Goal: Task Accomplishment & Management: Manage account settings

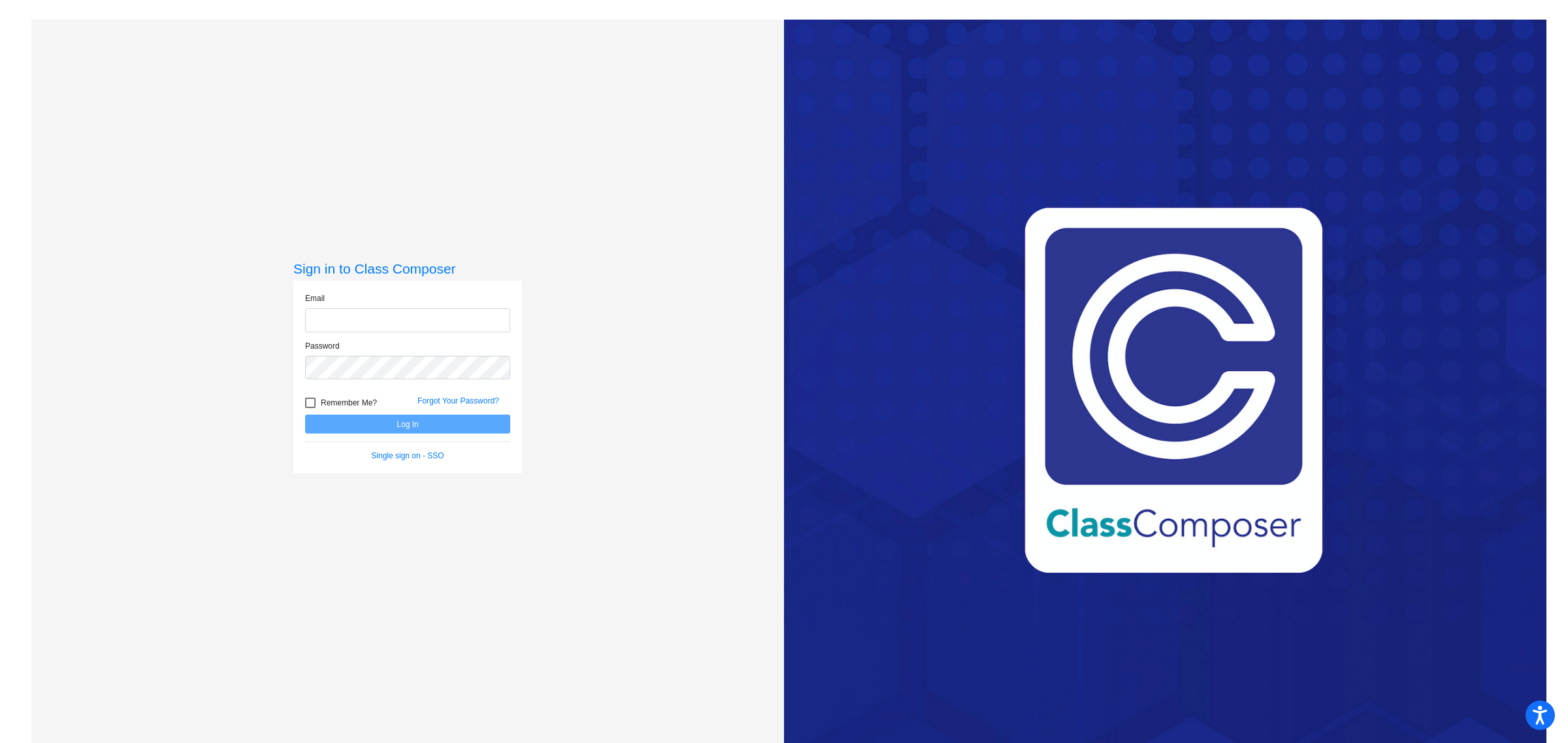
click at [0, 742] on com-1password-button at bounding box center [0, 743] width 0 height 0
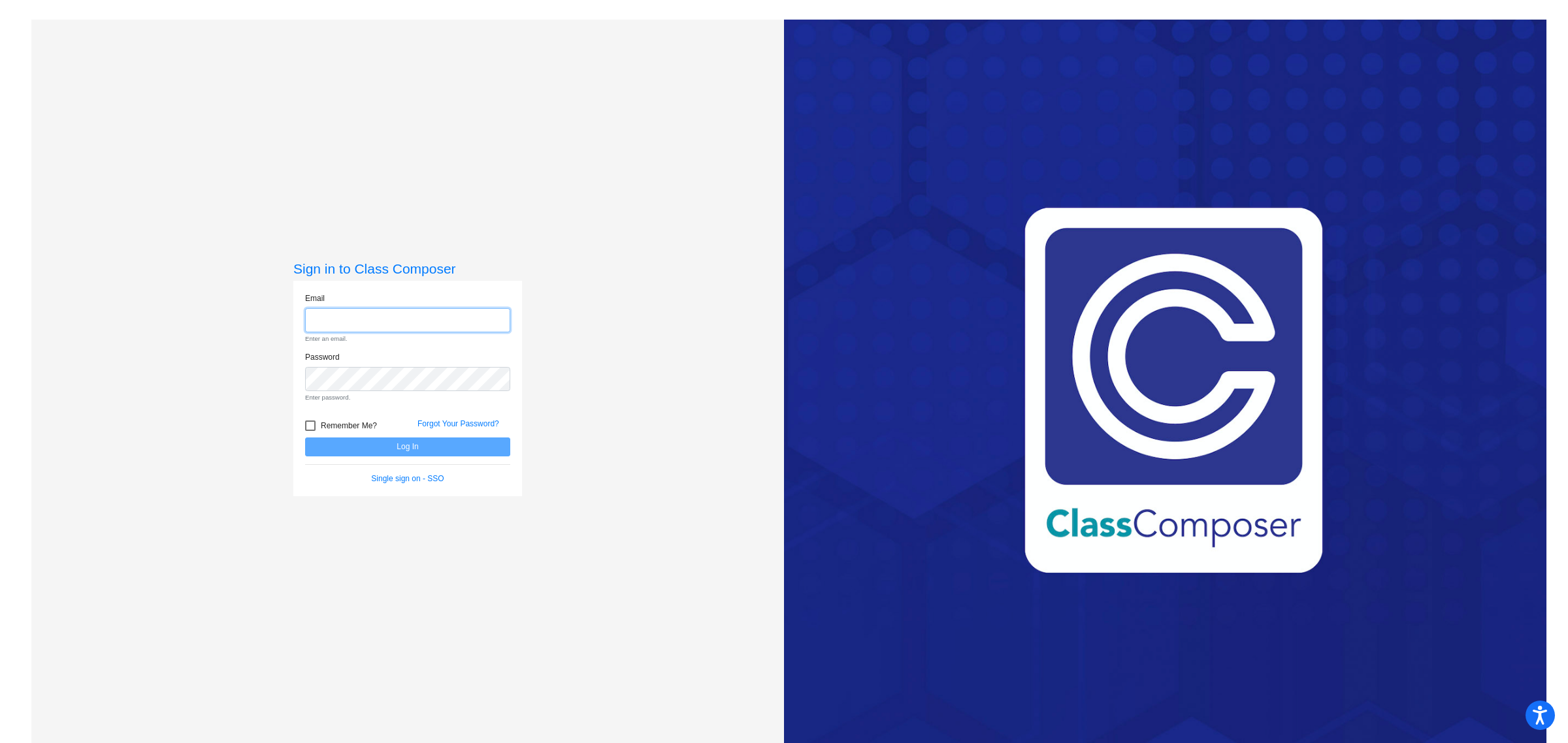
type input "[EMAIL_ADDRESS][DOMAIN_NAME]"
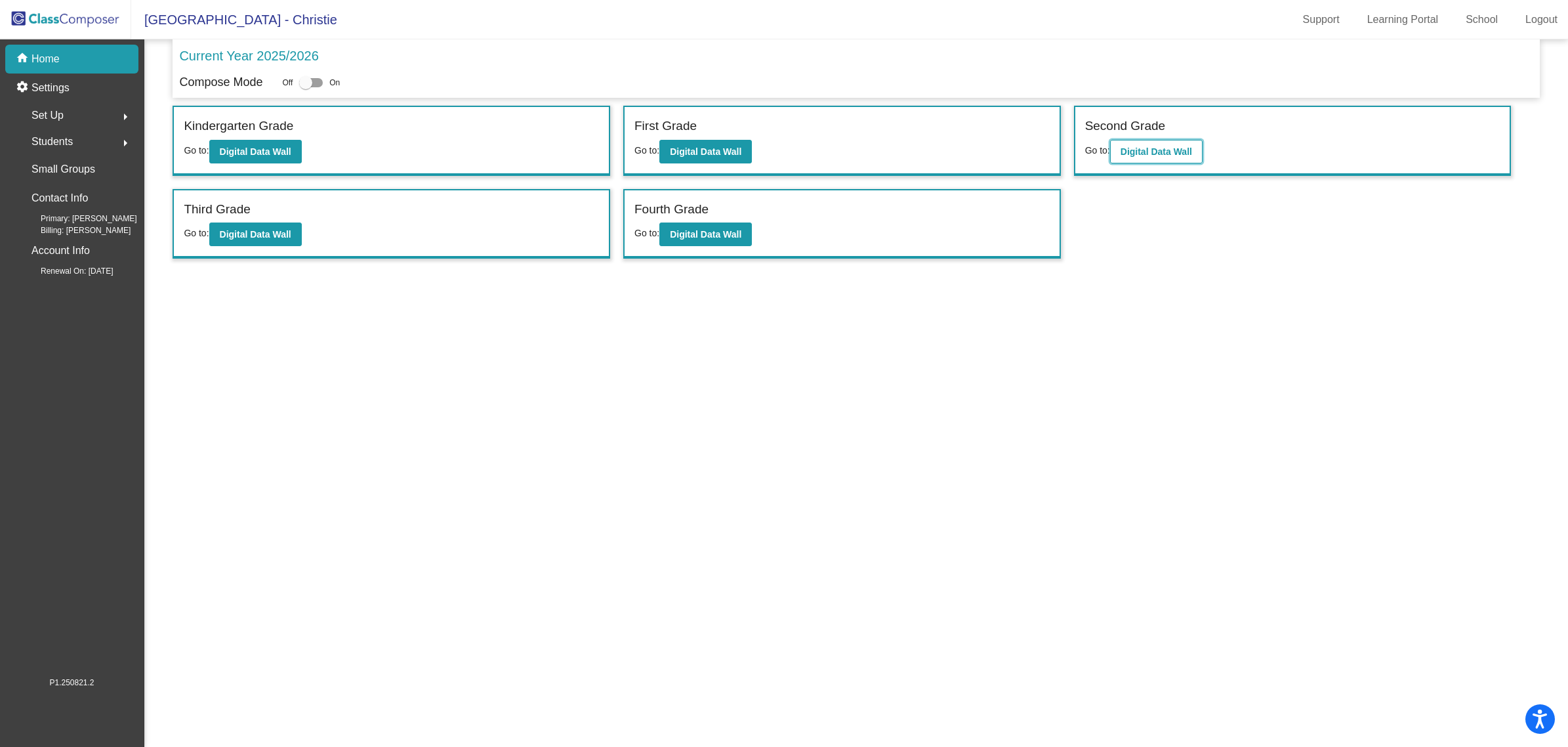
click at [1158, 160] on button "Digital Data Wall" at bounding box center [1156, 151] width 92 height 23
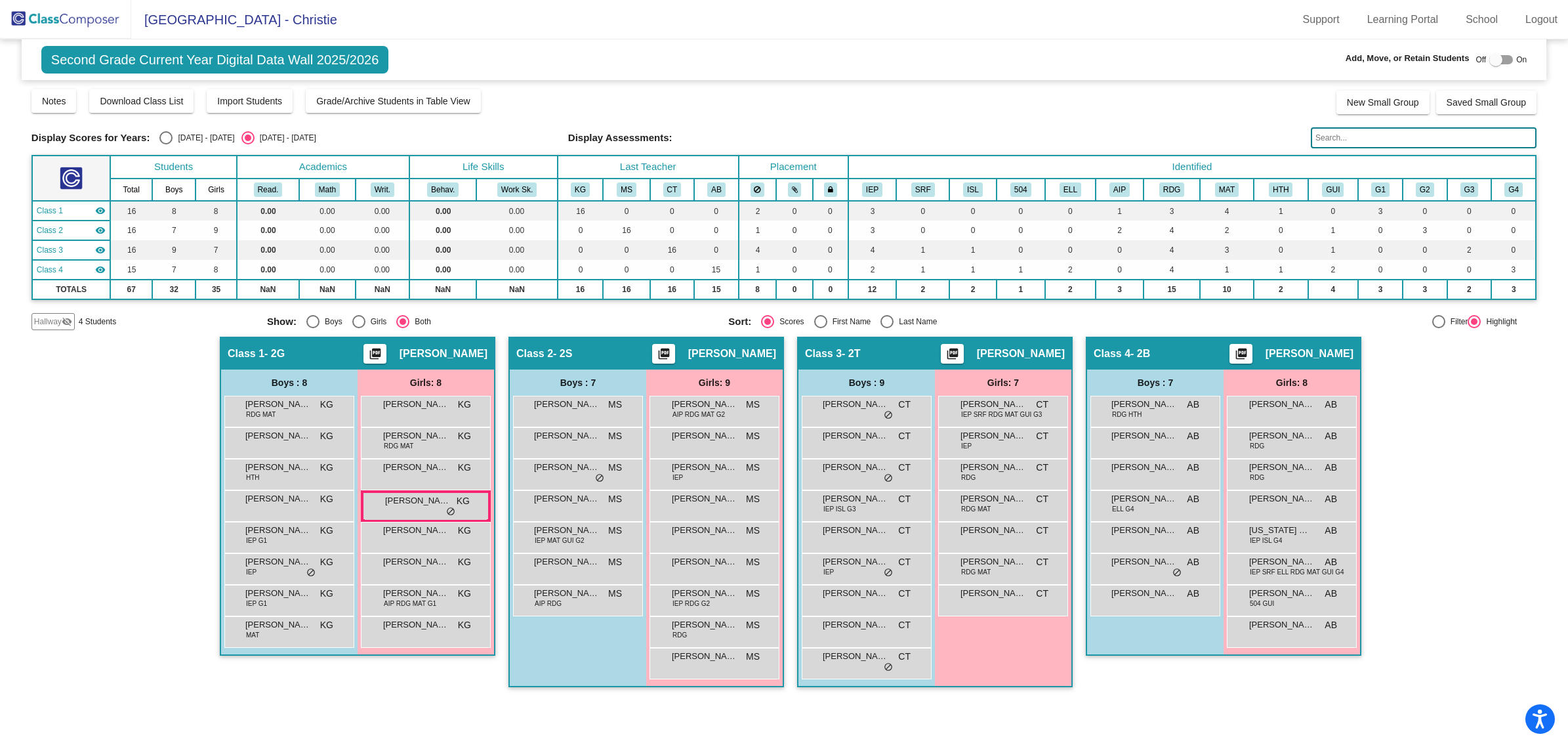
click at [48, 321] on span "Hallway" at bounding box center [48, 322] width 27 height 12
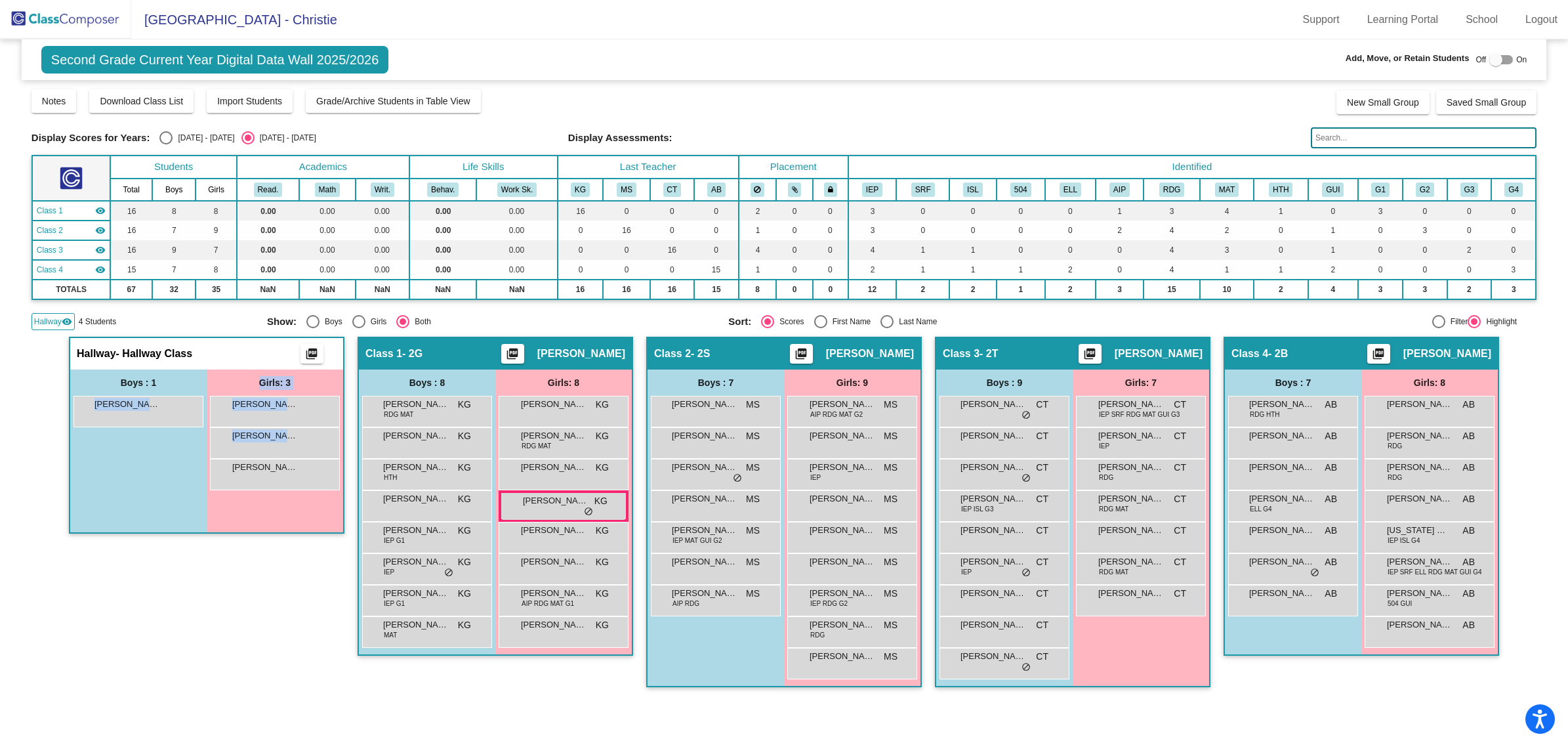
drag, startPoint x: 113, startPoint y: 412, endPoint x: 270, endPoint y: 528, distance: 195.2
click at [273, 528] on div "Boys : 1 [PERSON_NAME] lock do_not_disturb_alt Girls: 3 [PERSON_NAME] lock do_n…" at bounding box center [206, 451] width 273 height 163
click at [228, 596] on div "Hallway - Hallway Class picture_as_pdf Add Student First Name Last Name Student…" at bounding box center [206, 518] width 276 height 364
click at [1492, 64] on div at bounding box center [1495, 59] width 13 height 13
checkbox input "true"
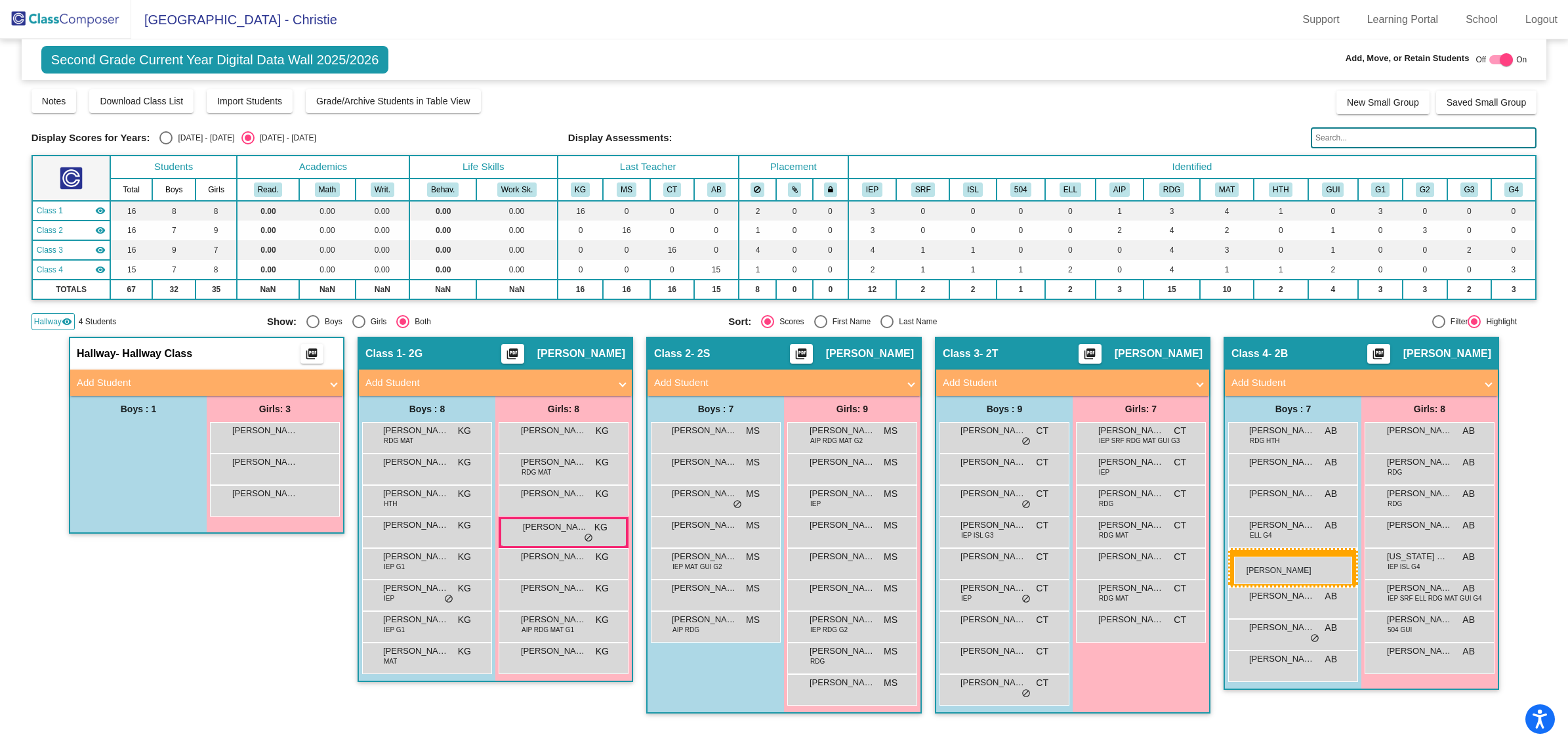
drag, startPoint x: 113, startPoint y: 433, endPoint x: 1234, endPoint y: 556, distance: 1127.7
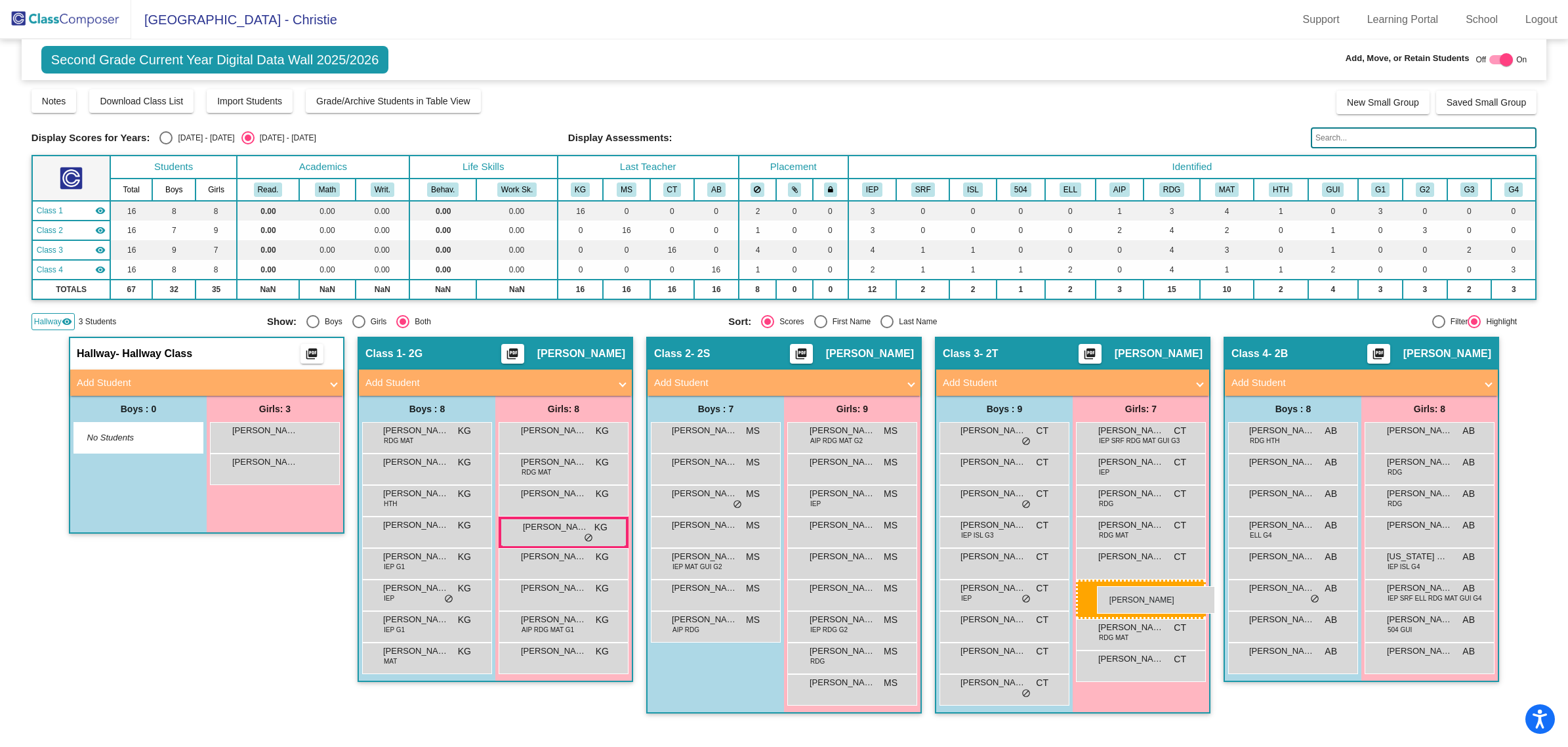
drag, startPoint x: 256, startPoint y: 500, endPoint x: 1097, endPoint y: 586, distance: 845.4
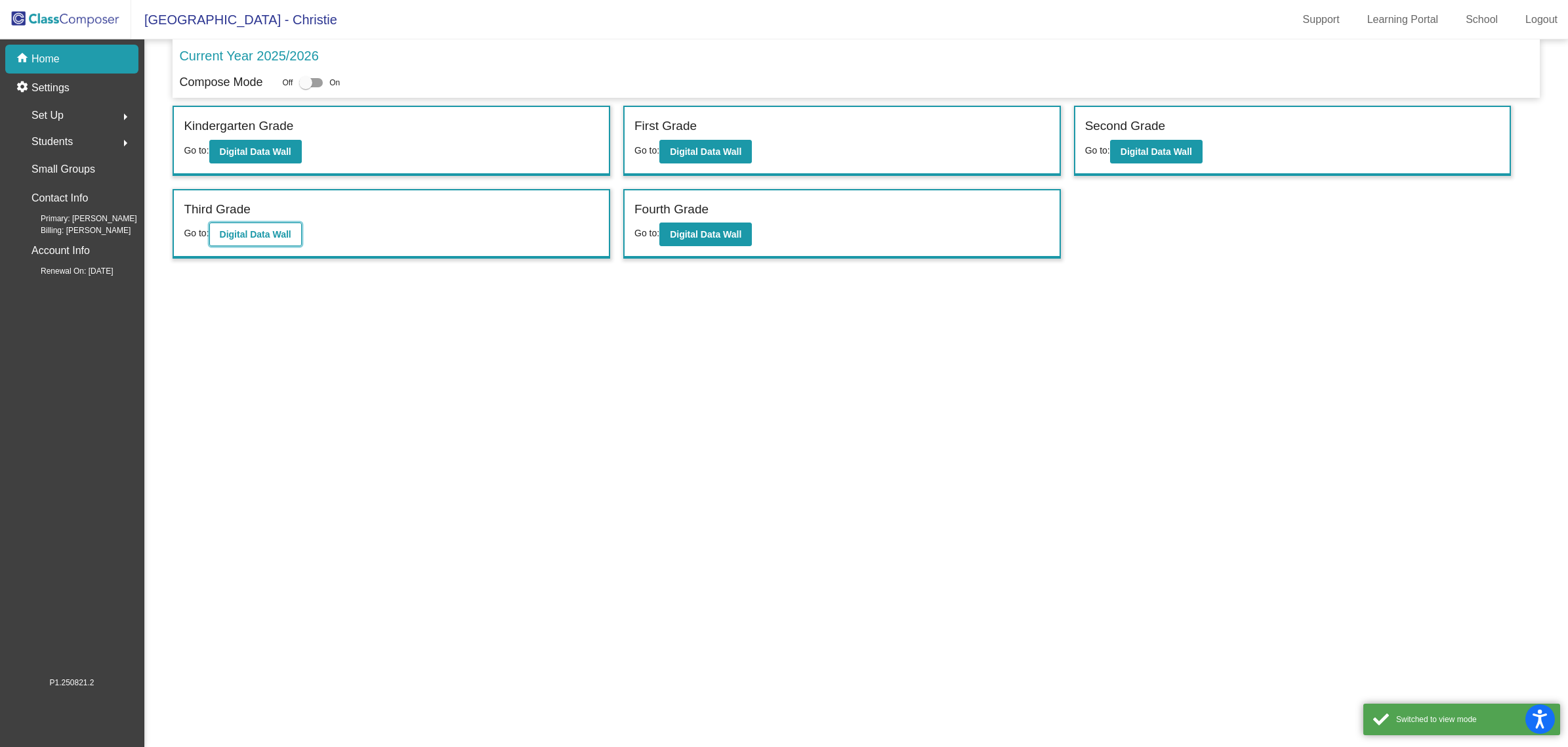
click at [249, 237] on b "Digital Data Wall" at bounding box center [255, 234] width 72 height 11
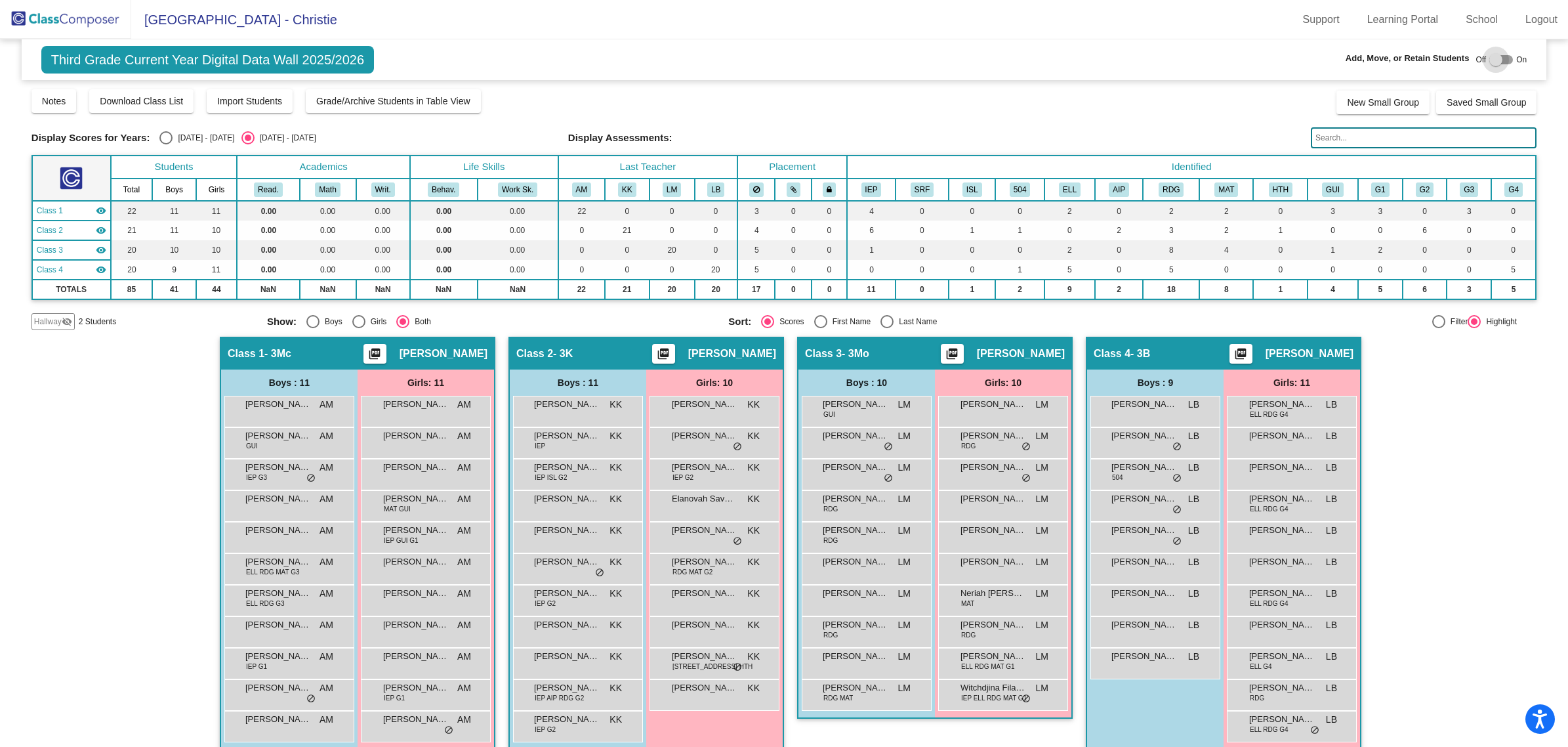
click at [1489, 60] on div at bounding box center [1495, 59] width 13 height 13
checkbox input "true"
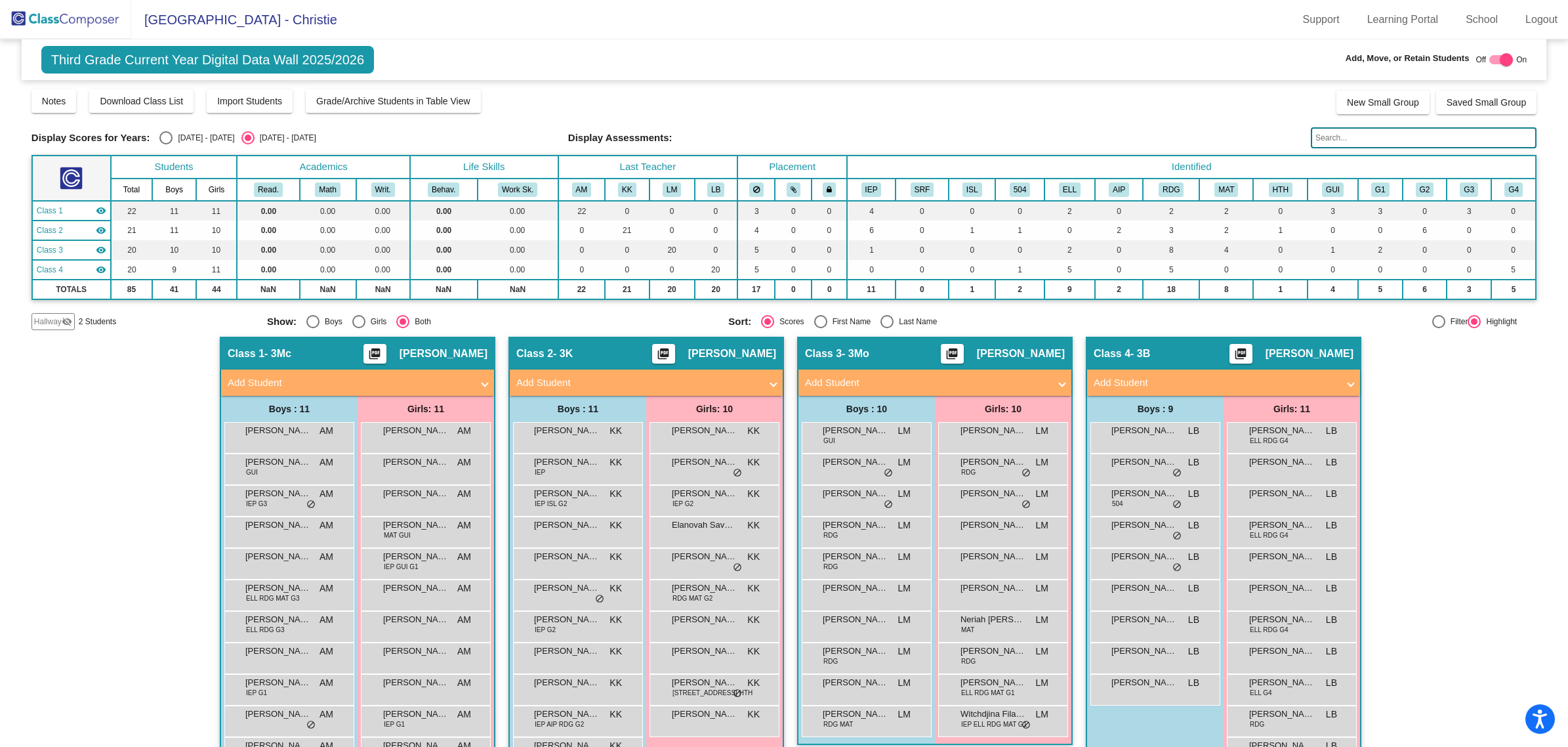
click at [46, 322] on span "Hallway" at bounding box center [48, 322] width 27 height 12
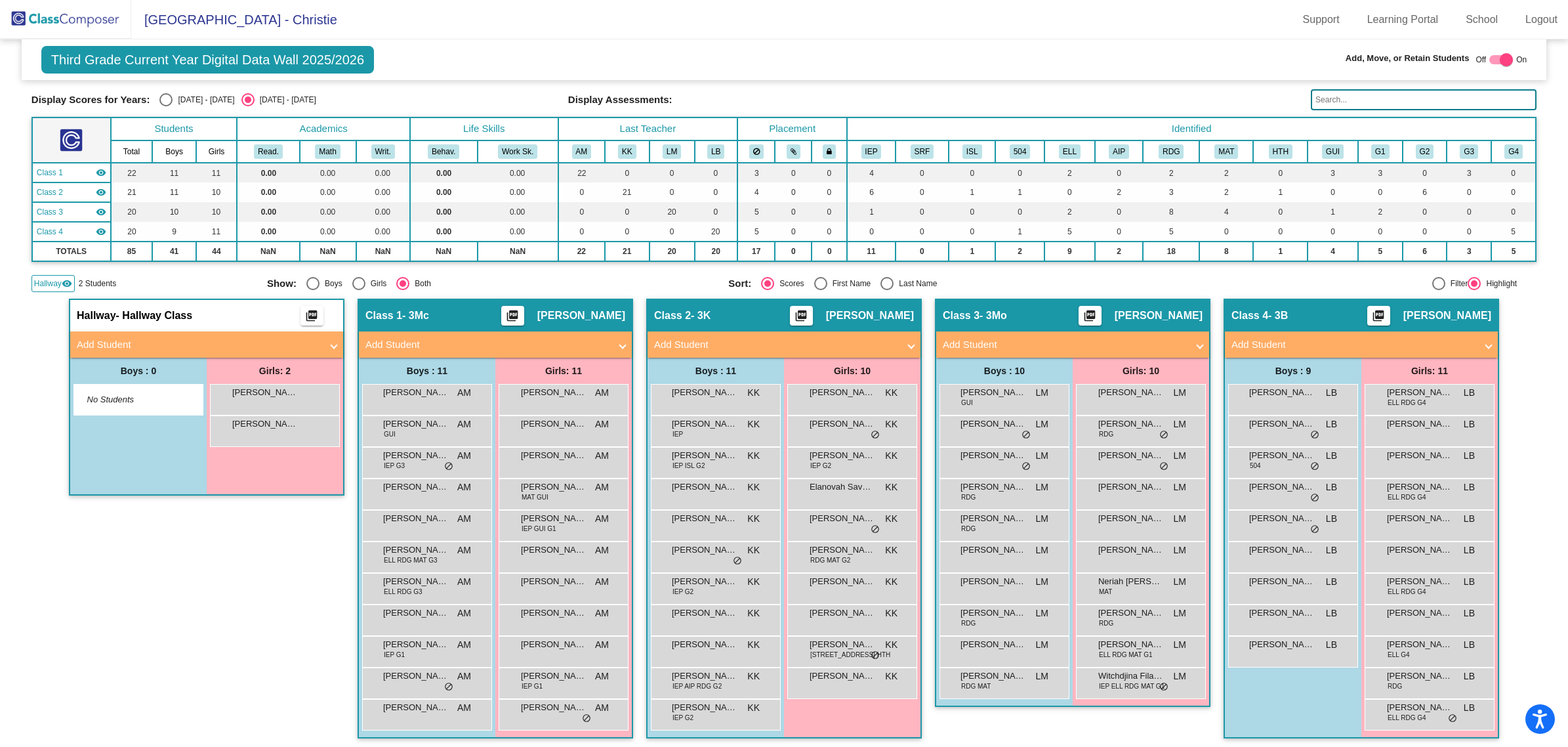
scroll to position [1, 0]
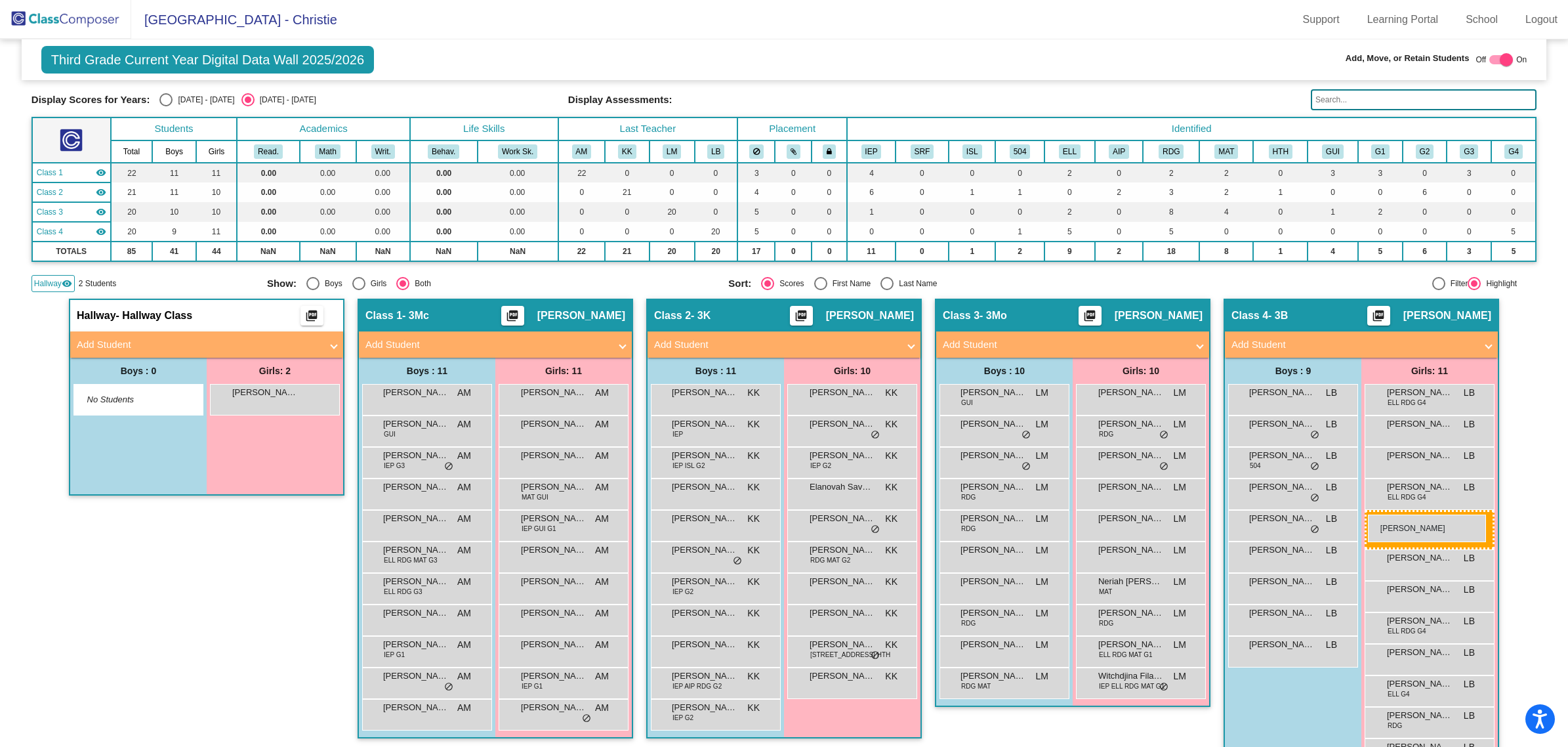
drag, startPoint x: 240, startPoint y: 428, endPoint x: 1368, endPoint y: 514, distance: 1131.3
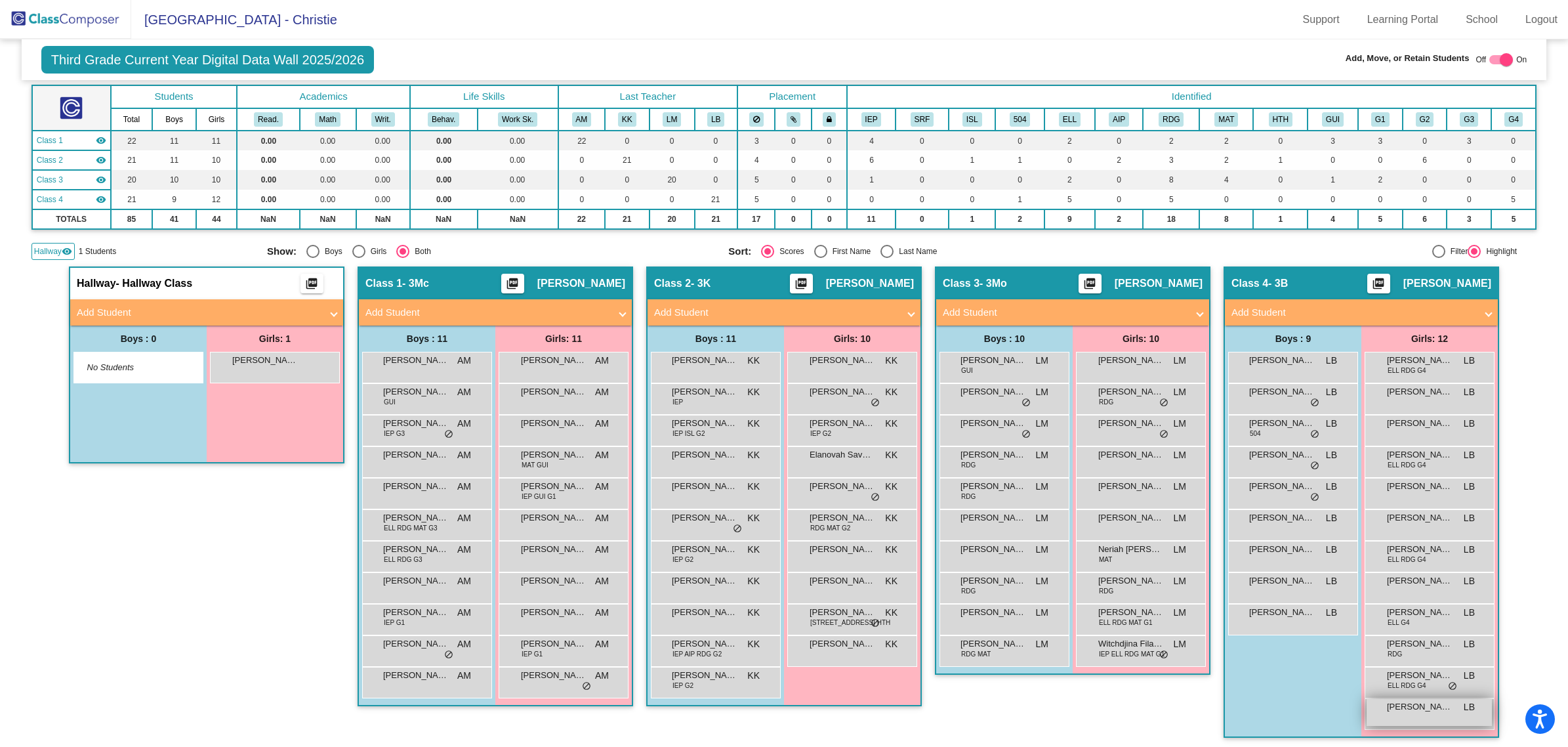
click at [1421, 709] on span "[PERSON_NAME]" at bounding box center [1420, 706] width 66 height 13
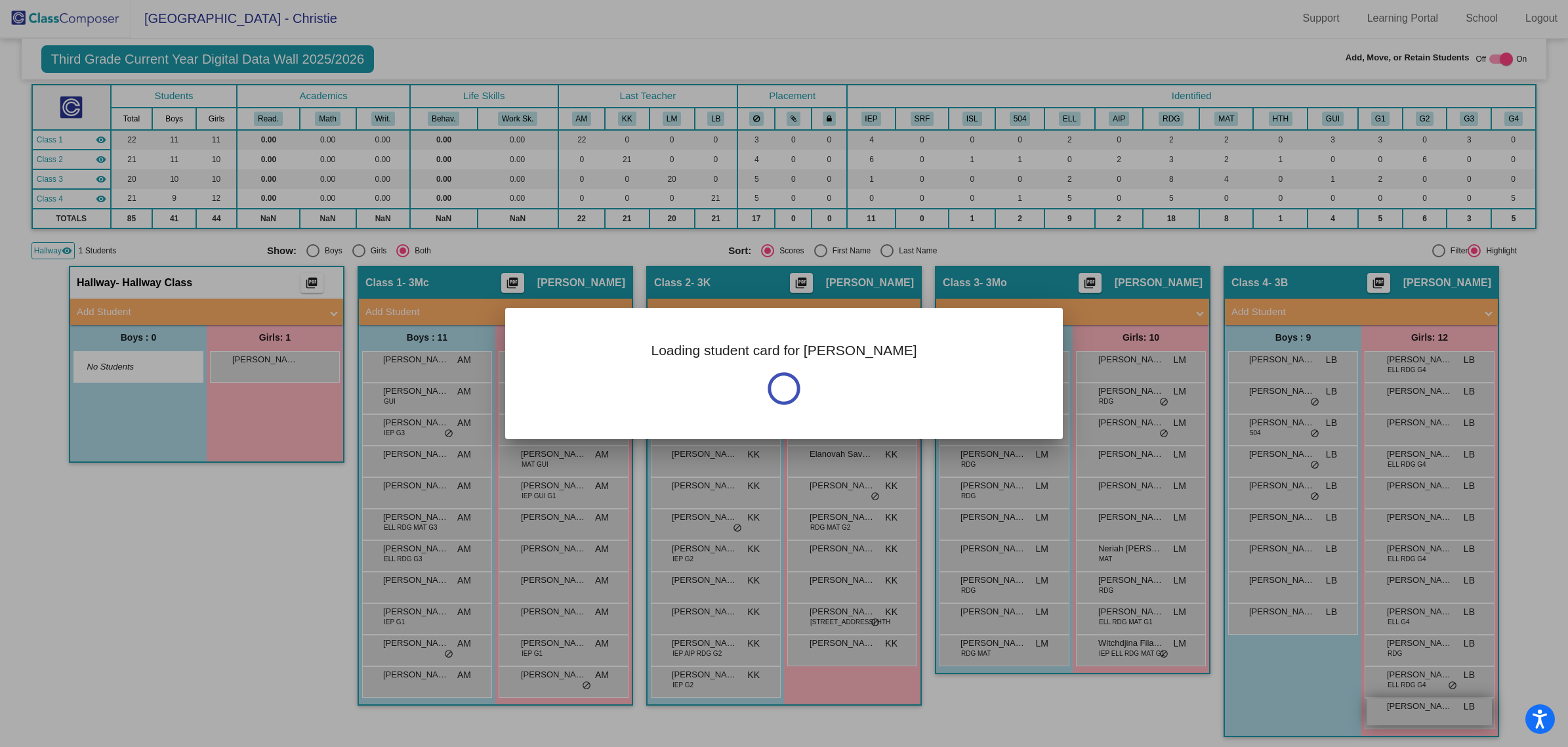
scroll to position [0, 0]
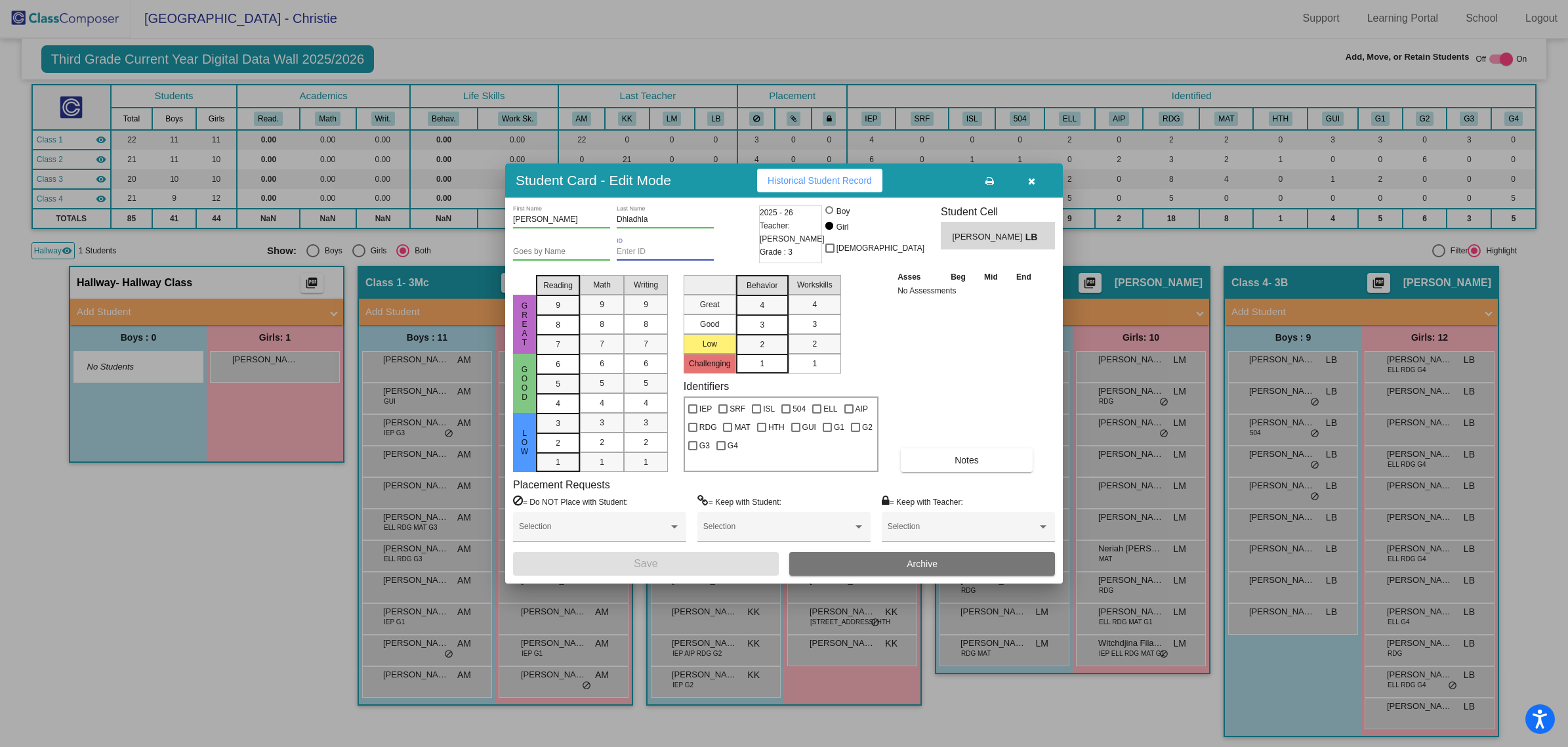
click at [651, 248] on input "ID" at bounding box center [665, 252] width 97 height 9
paste input "123426"
type input "123426"
click at [712, 563] on button "Save" at bounding box center [646, 563] width 266 height 23
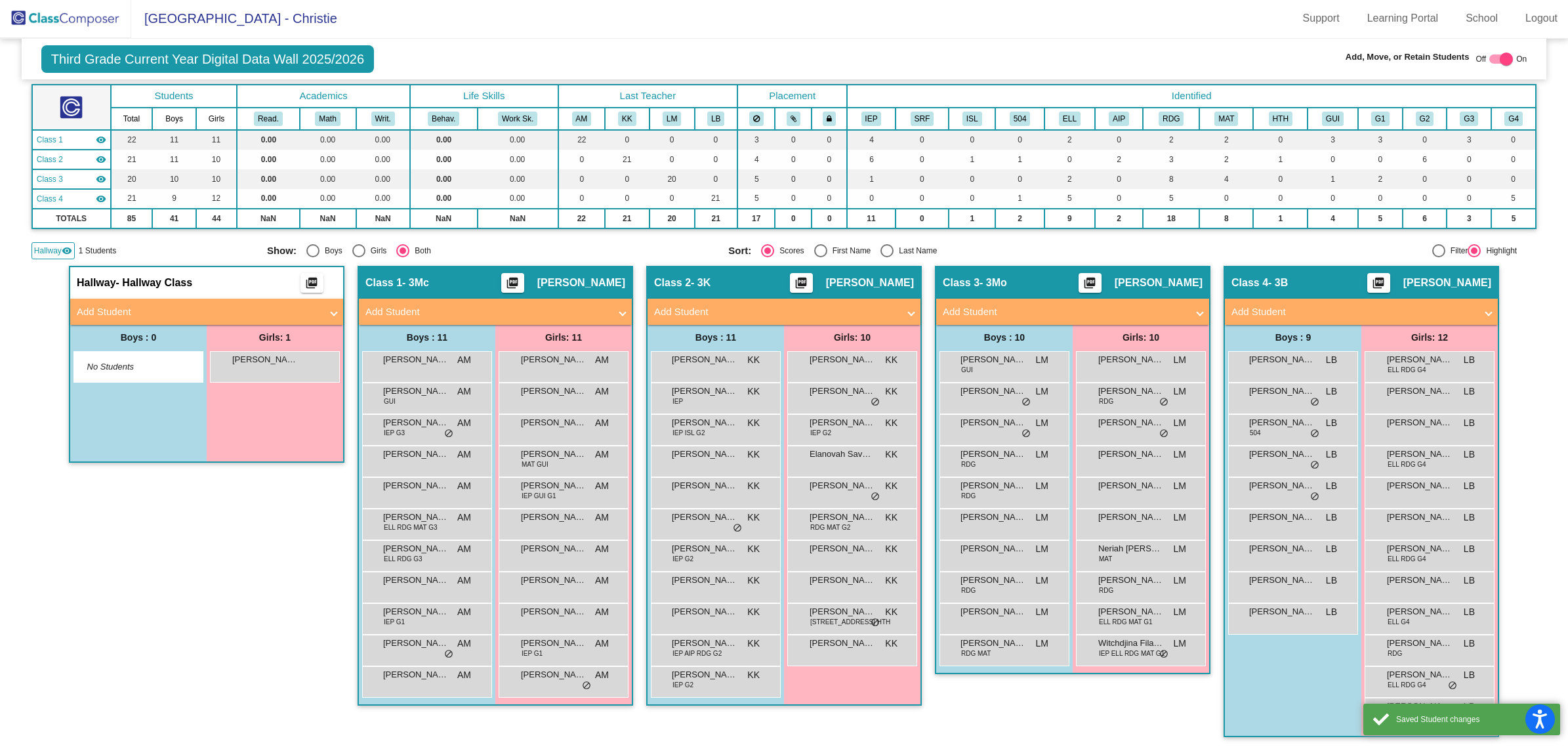
scroll to position [1, 0]
click at [257, 370] on div "[PERSON_NAME] lock do_not_disturb_alt" at bounding box center [274, 366] width 125 height 27
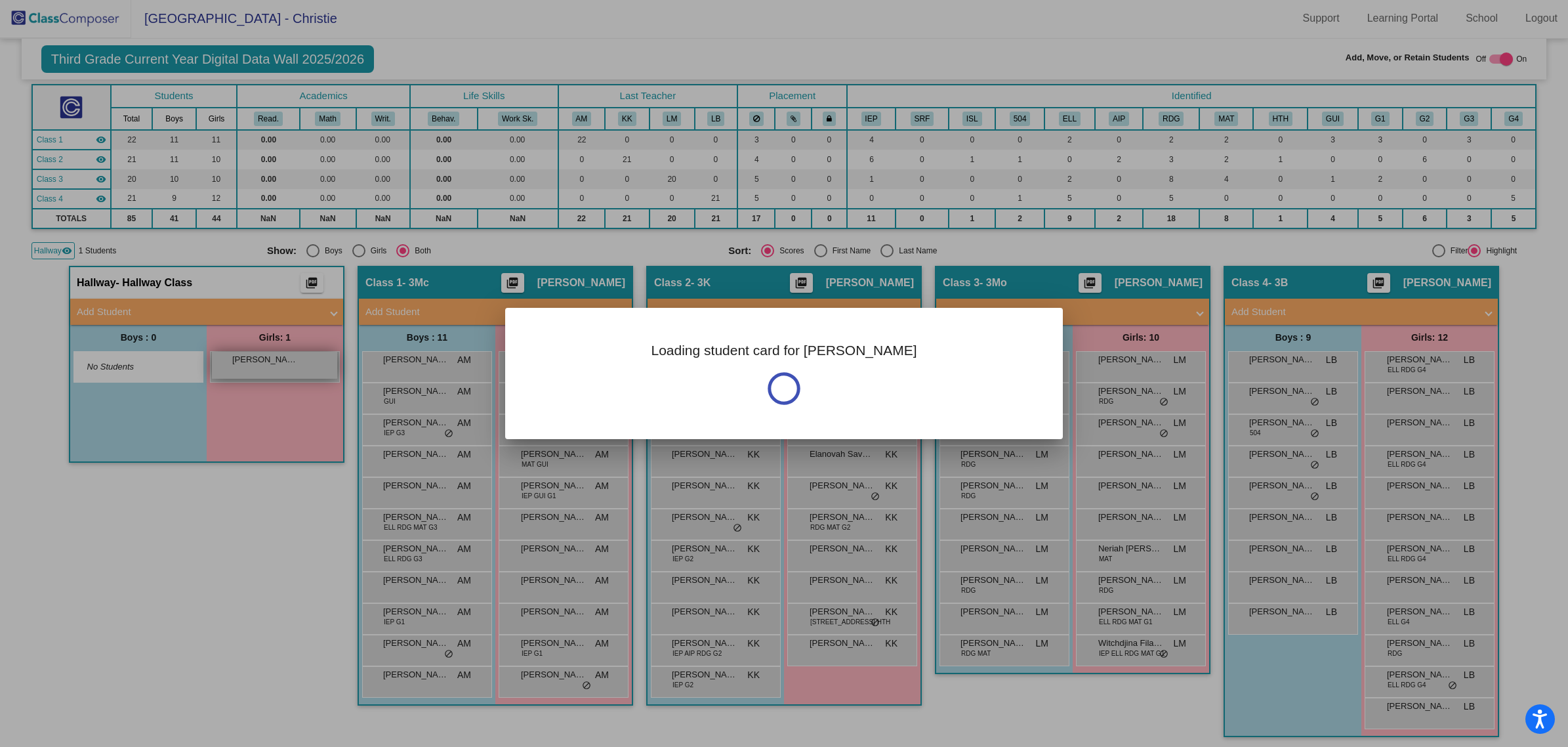
scroll to position [0, 0]
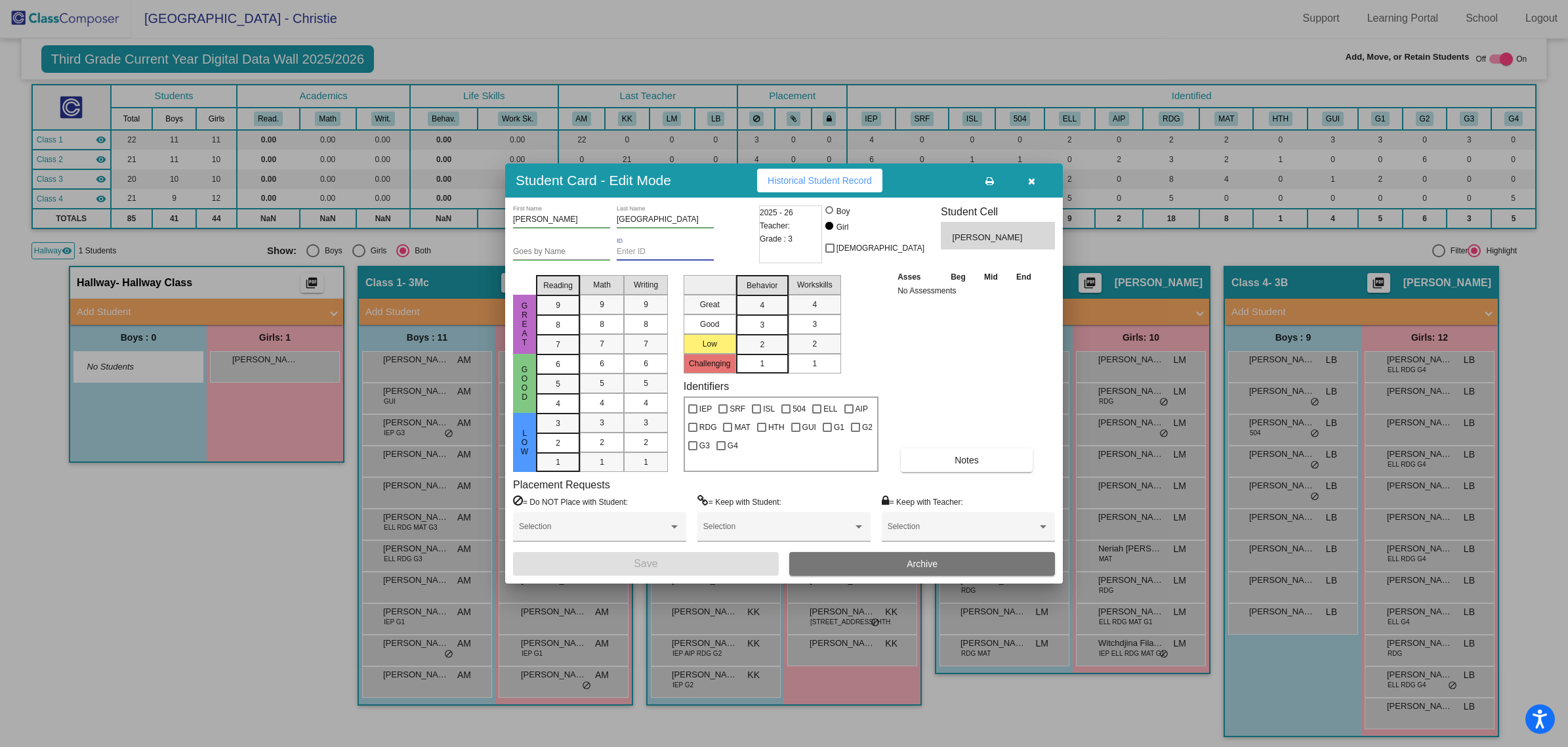
click at [634, 250] on input "ID" at bounding box center [665, 252] width 97 height 9
paste input "123430"
type input "123430"
click at [660, 562] on button "Save" at bounding box center [646, 563] width 266 height 23
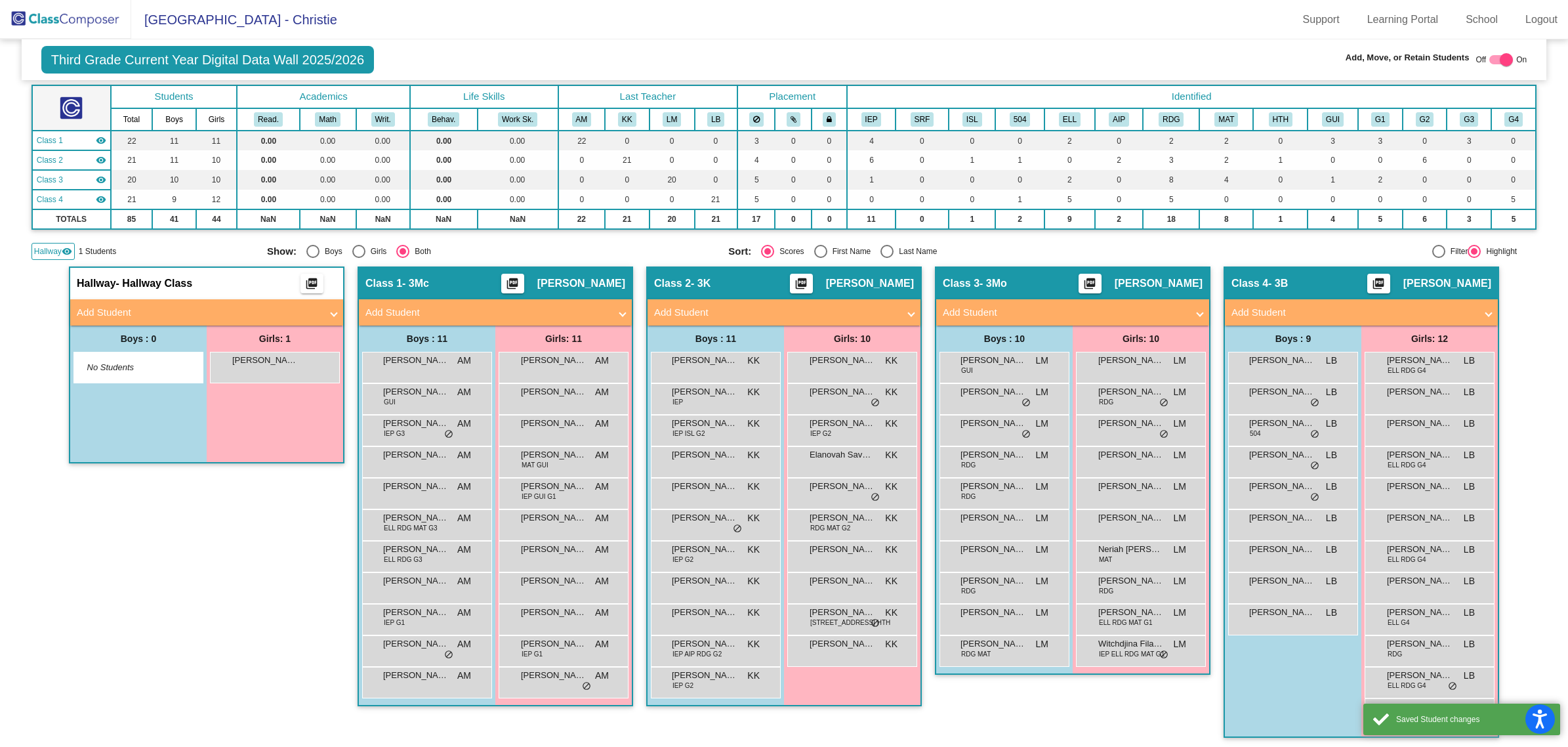
scroll to position [1, 0]
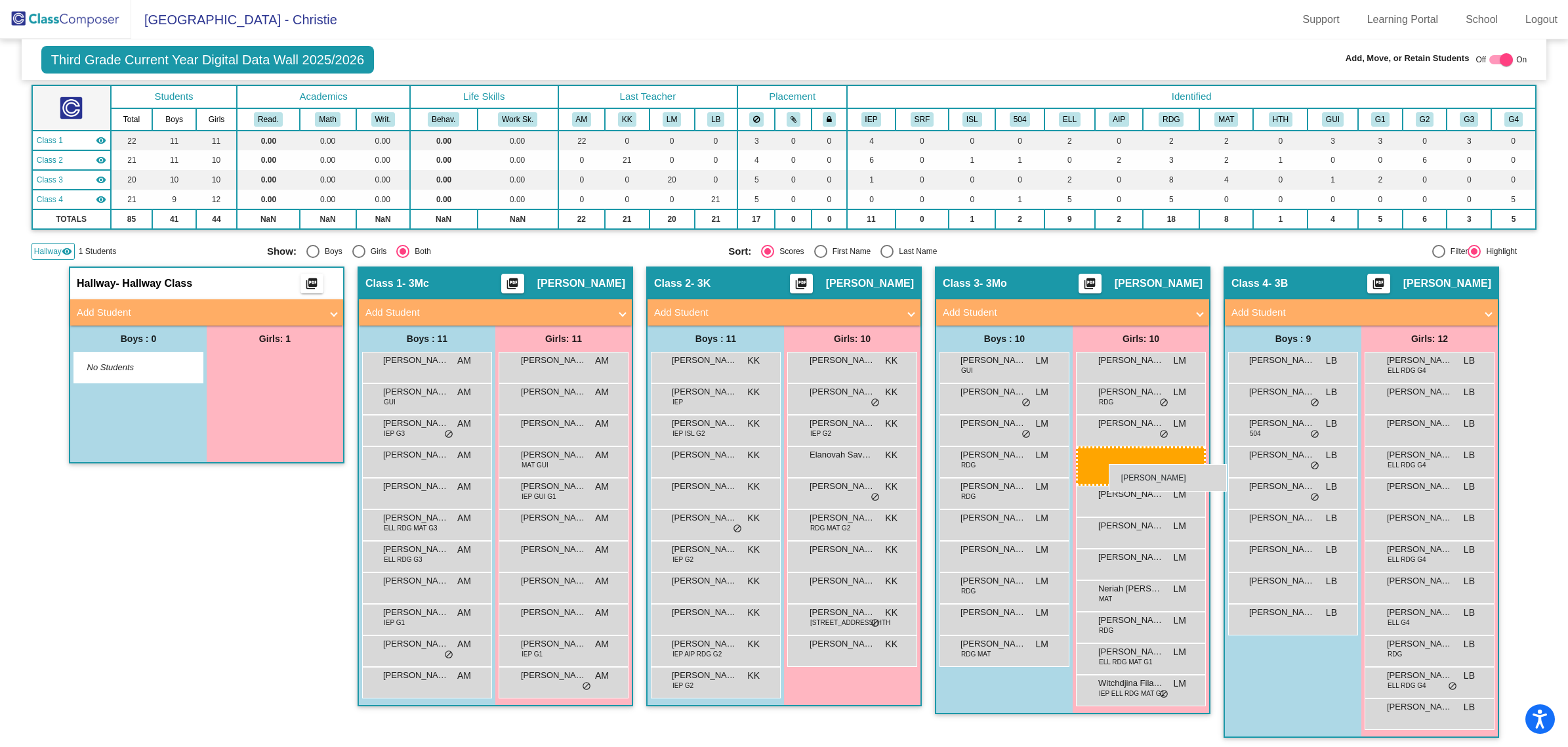
drag, startPoint x: 284, startPoint y: 371, endPoint x: 1109, endPoint y: 464, distance: 830.2
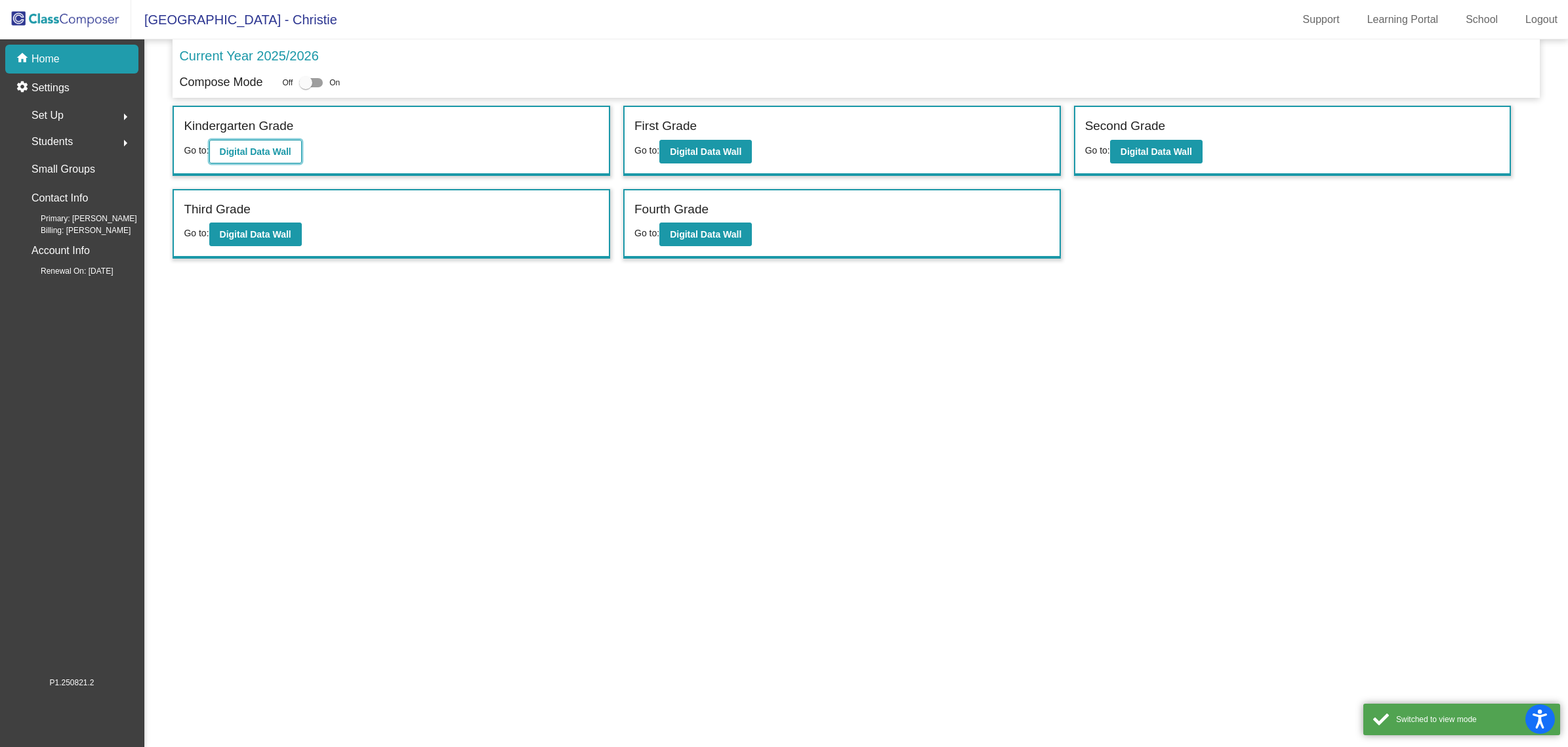
click at [260, 156] on button "Digital Data Wall" at bounding box center [255, 151] width 92 height 23
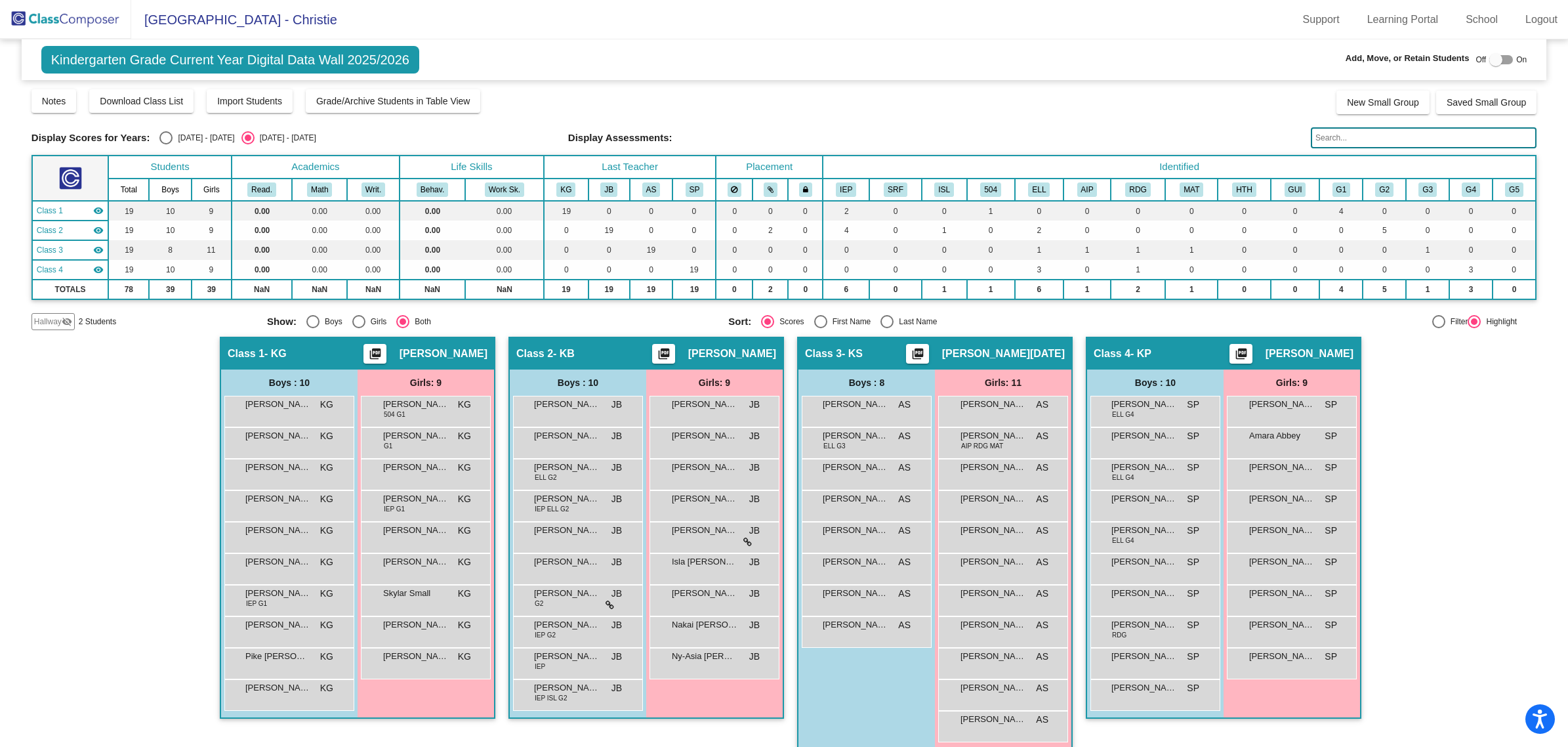
click at [49, 324] on span "Hallway" at bounding box center [48, 322] width 27 height 12
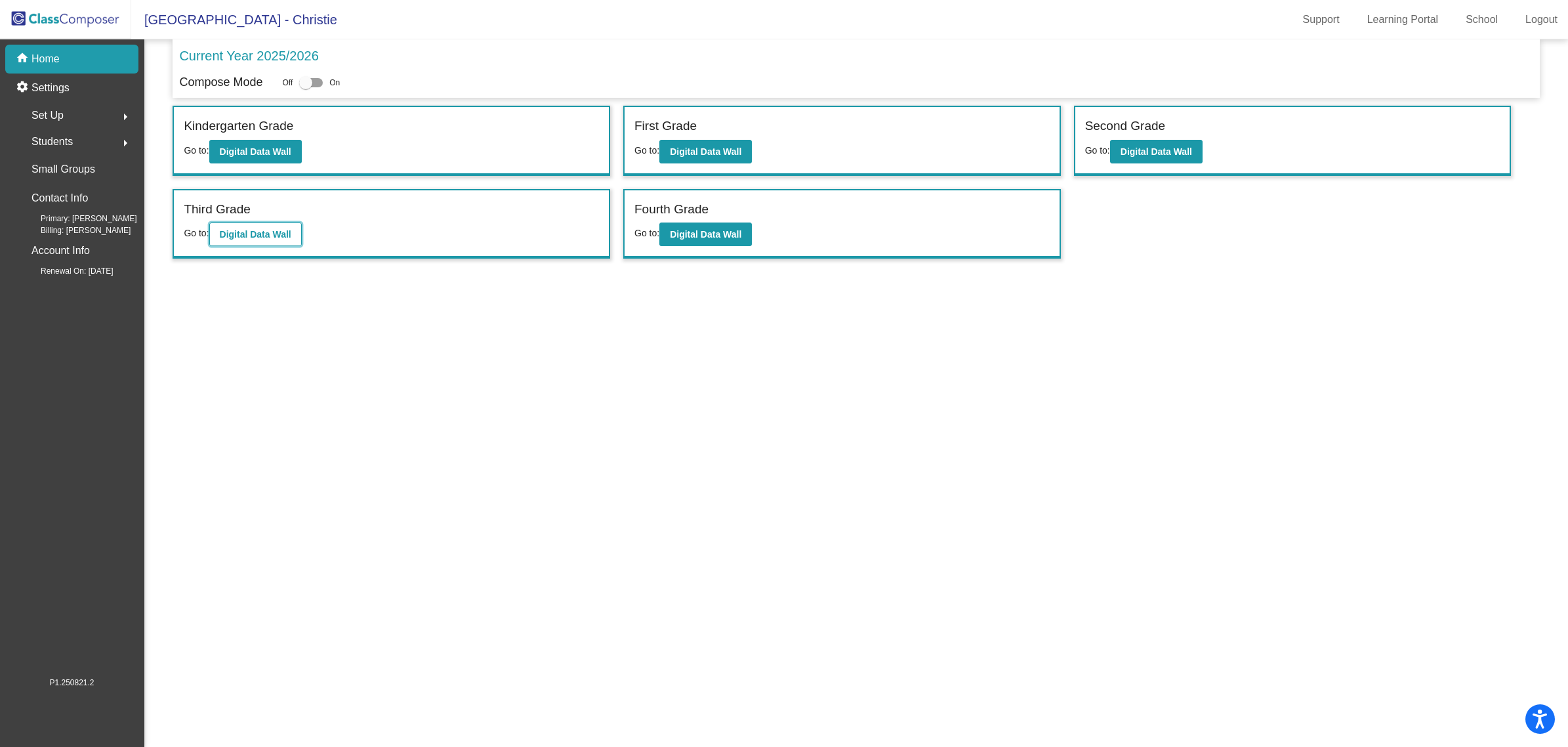
click at [257, 233] on b "Digital Data Wall" at bounding box center [255, 234] width 72 height 11
